Goal: Task Accomplishment & Management: Manage account settings

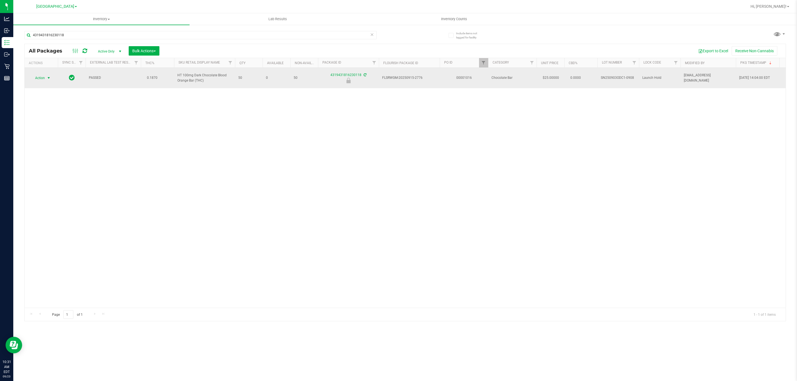
click at [43, 77] on span "Action" at bounding box center [37, 78] width 15 height 8
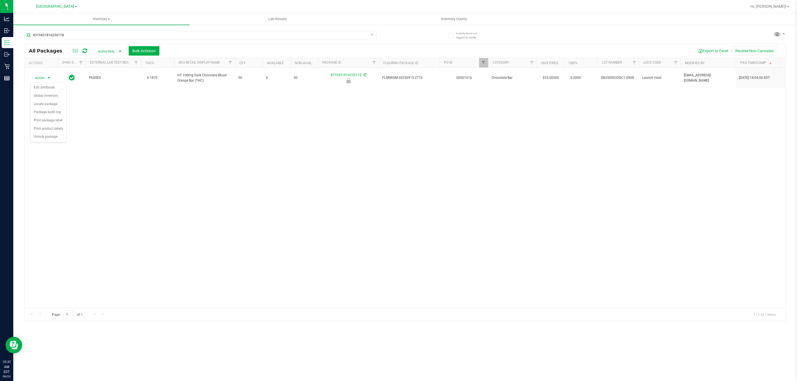
click at [175, 116] on div "Action Action Edit attributes Global inventory Locate package Package audit log…" at bounding box center [405, 188] width 761 height 240
click at [149, 50] on span "Bulk Actions" at bounding box center [144, 51] width 24 height 4
click at [154, 104] on span "Lock/Unlock packages" at bounding box center [151, 104] width 38 height 4
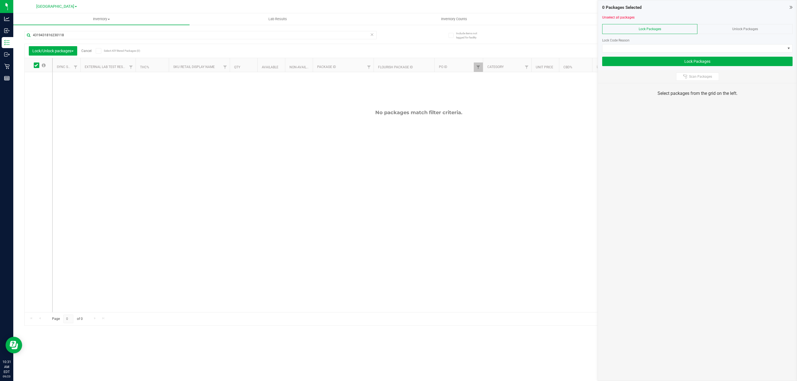
click at [691, 55] on div at bounding box center [697, 55] width 190 height 4
click at [696, 50] on span at bounding box center [693, 49] width 183 height 8
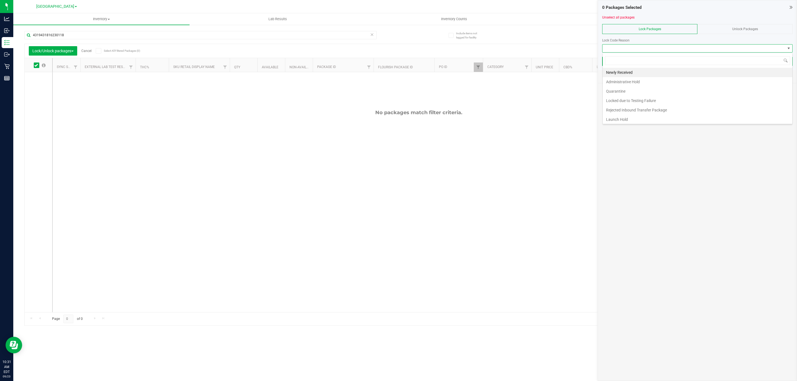
scroll to position [8, 190]
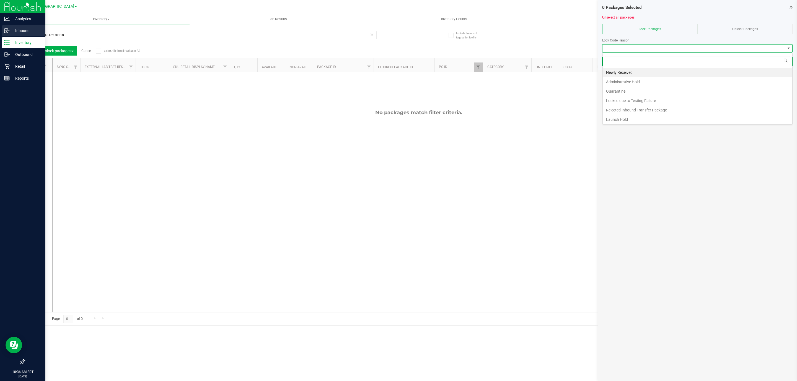
click at [9, 29] on icon at bounding box center [7, 31] width 6 height 6
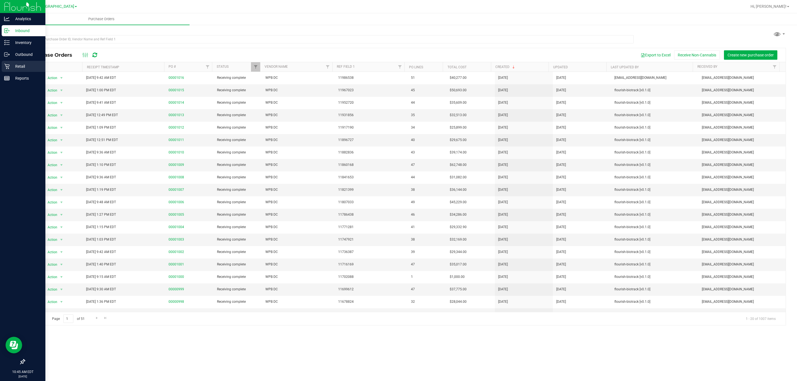
click at [9, 67] on icon at bounding box center [7, 67] width 6 height 6
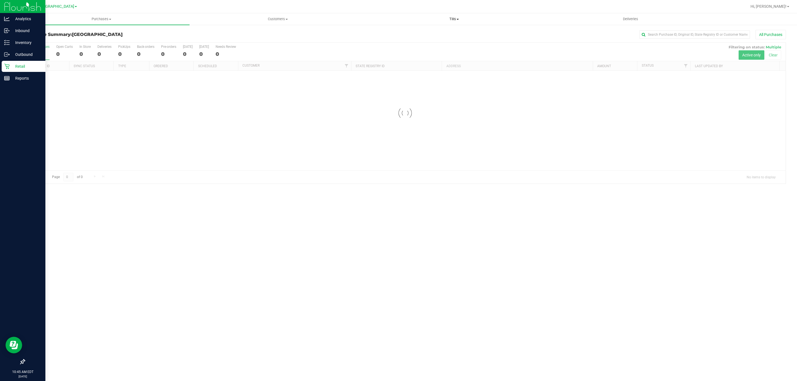
click at [448, 22] on uib-tab-heading "Tills Manage tills Reconcile e-payments" at bounding box center [454, 19] width 176 height 11
click at [408, 36] on li "Manage tills" at bounding box center [454, 33] width 176 height 7
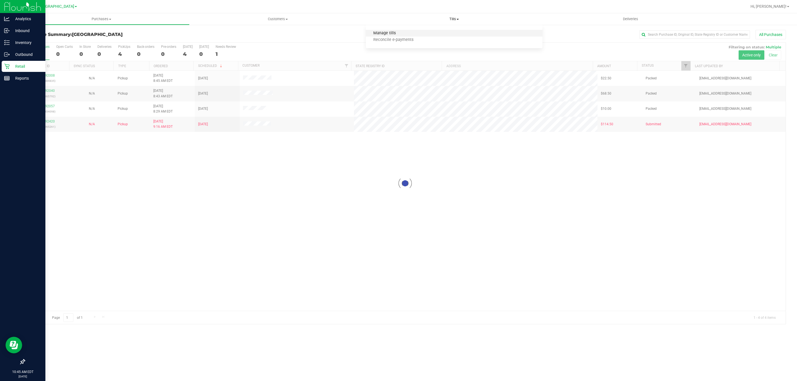
click at [391, 33] on span "Manage tills" at bounding box center [384, 33] width 37 height 5
click at [388, 32] on span "Manage tills" at bounding box center [384, 33] width 37 height 5
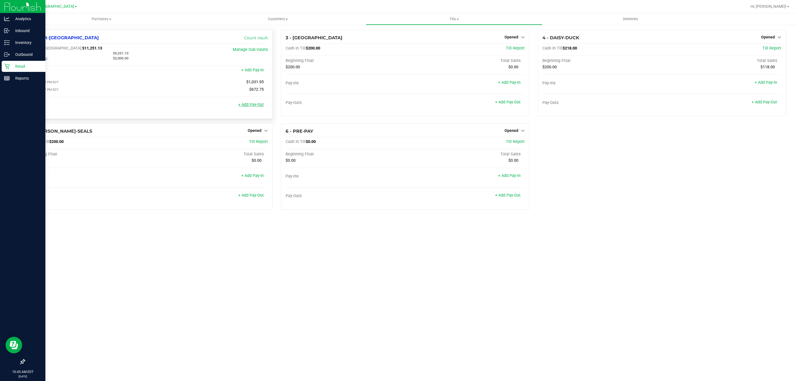
click at [244, 107] on link "+ Add Pay-Out" at bounding box center [250, 104] width 25 height 5
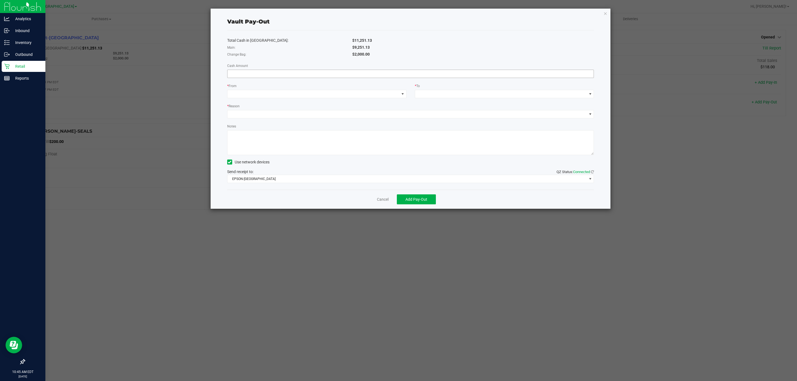
click at [259, 76] on input at bounding box center [410, 74] width 366 height 8
type input "$9,251.13"
click at [329, 95] on span at bounding box center [313, 94] width 172 height 8
click at [277, 130] on span "(Vault-[GEOGRAPHIC_DATA])" at bounding box center [266, 130] width 50 height 4
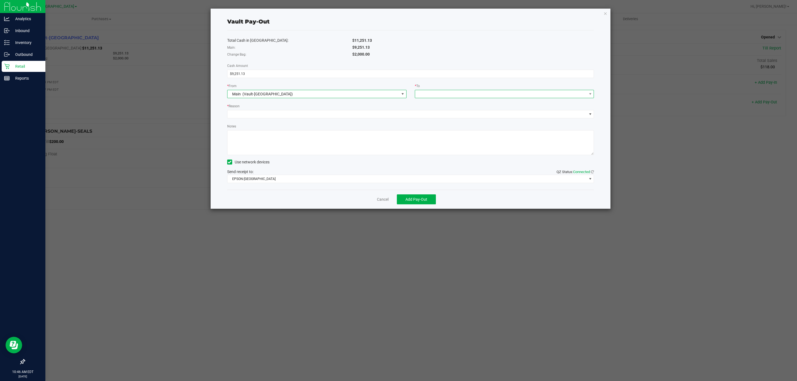
click at [434, 94] on span at bounding box center [501, 94] width 172 height 8
click at [449, 154] on div "Empyreal Transfer" at bounding box center [434, 152] width 32 height 10
click at [287, 113] on span at bounding box center [406, 114] width 359 height 8
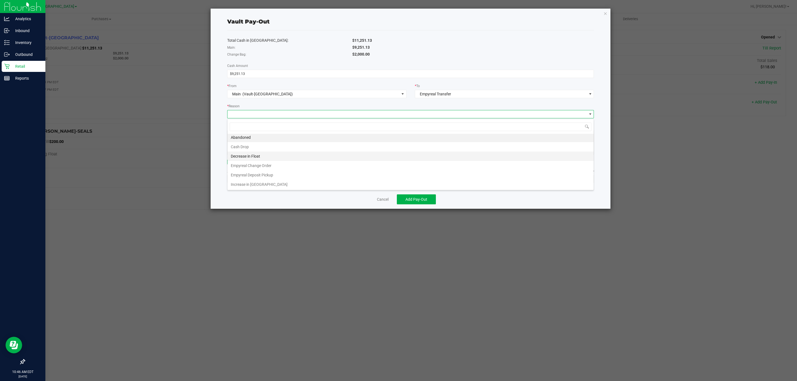
scroll to position [2, 0]
click at [288, 172] on li "Empyreal Deposit Pickup" at bounding box center [410, 174] width 366 height 9
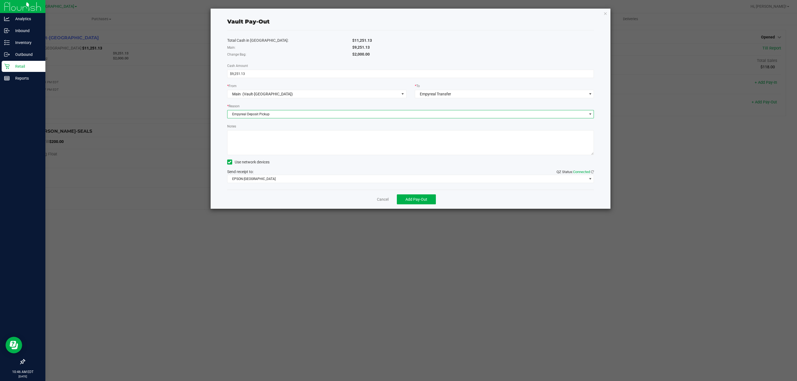
click at [294, 146] on textarea "Notes" at bounding box center [410, 142] width 367 height 25
type textarea "#7941 - $2048.50, #7942 - $1342.4, #7943 - $2982.93, #7944 - $1058.60, #7945 - …"
drag, startPoint x: 371, startPoint y: 180, endPoint x: 364, endPoint y: 182, distance: 7.9
click at [371, 180] on span "EPSON-[GEOGRAPHIC_DATA]" at bounding box center [406, 179] width 359 height 8
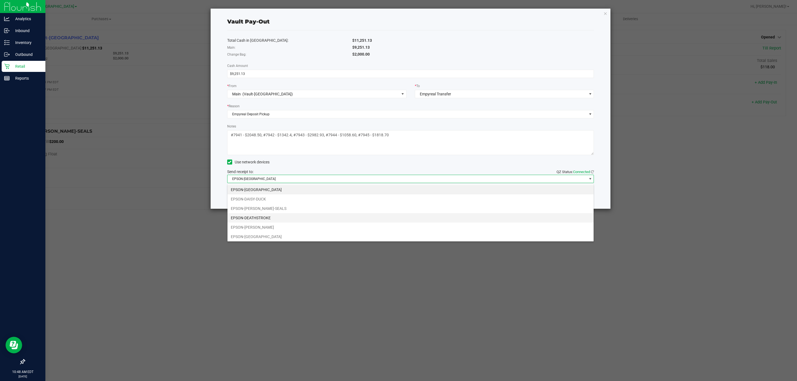
scroll to position [8, 366]
click at [271, 218] on li "EPSON-DEATHSTROKE" at bounding box center [410, 217] width 366 height 9
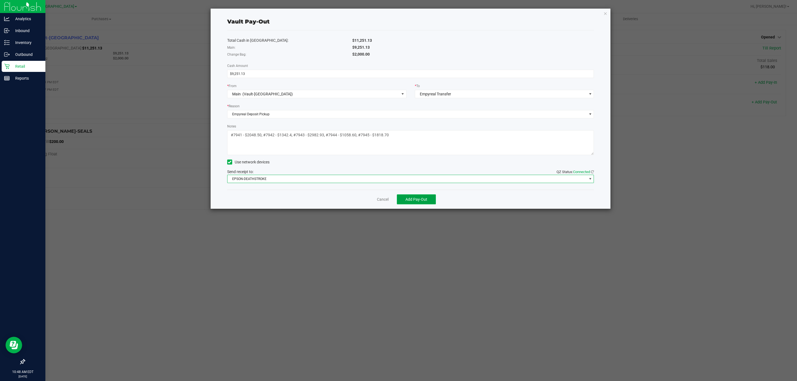
click at [408, 202] on span "Add Pay-Out" at bounding box center [416, 199] width 22 height 4
